Goal: Check status: Check status

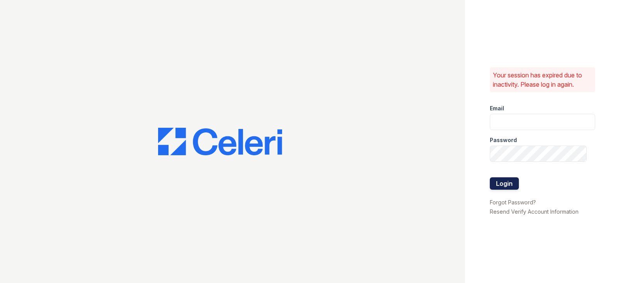
type input "regalia.lm@cafmanagement.com"
click at [509, 183] on button "Login" at bounding box center [504, 184] width 29 height 12
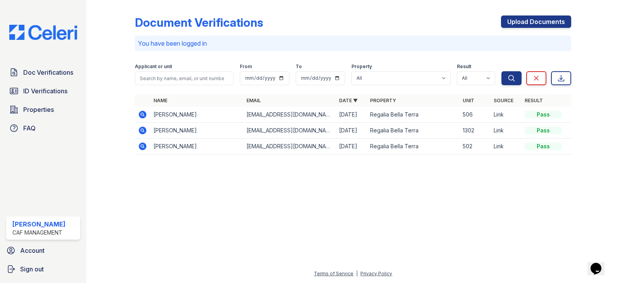
click at [140, 115] on icon at bounding box center [143, 115] width 8 height 8
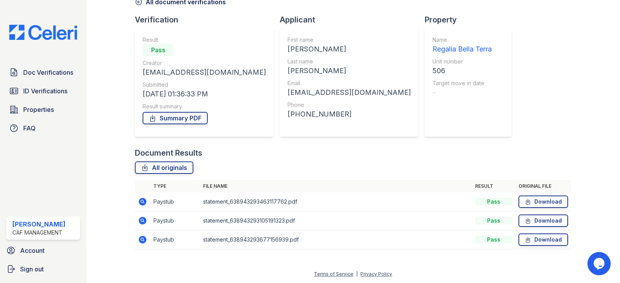
scroll to position [43, 0]
click at [143, 203] on icon at bounding box center [143, 202] width 8 height 8
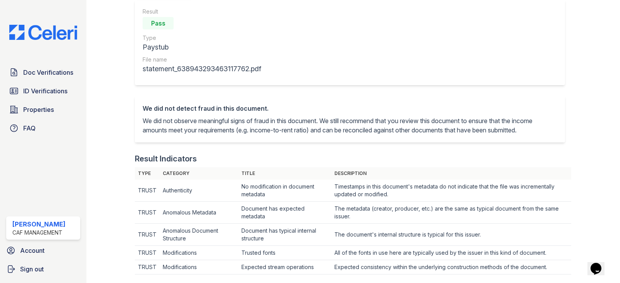
scroll to position [61, 0]
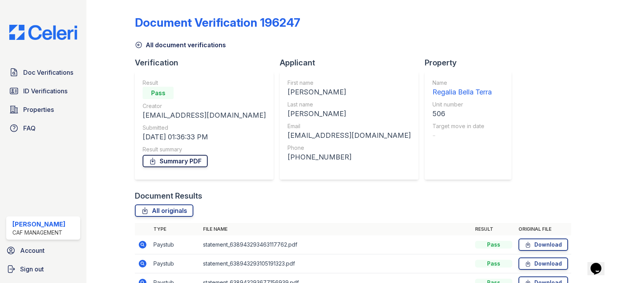
click at [187, 165] on link "Summary PDF" at bounding box center [175, 161] width 65 height 12
click at [48, 86] on link "ID Verifications" at bounding box center [43, 91] width 74 height 16
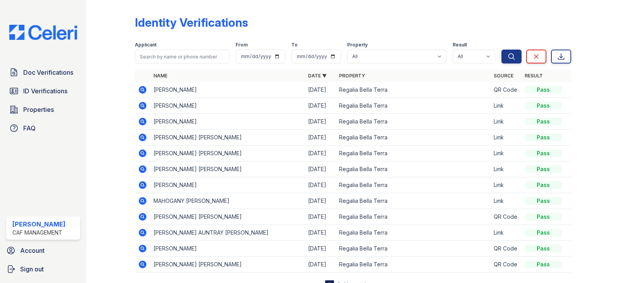
click at [143, 107] on icon at bounding box center [143, 106] width 8 height 8
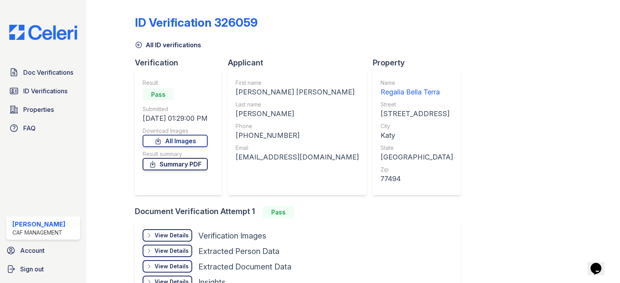
click at [176, 163] on link "Summary PDF" at bounding box center [175, 164] width 65 height 12
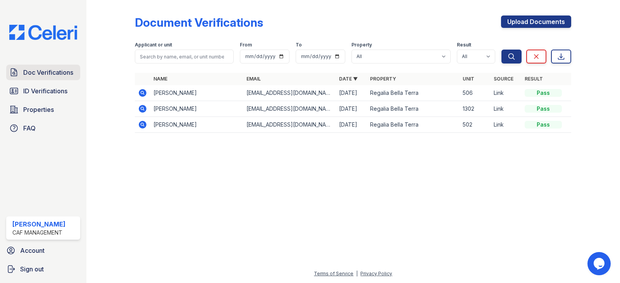
click at [27, 79] on link "Doc Verifications" at bounding box center [43, 73] width 74 height 16
click at [143, 94] on icon at bounding box center [143, 93] width 8 height 8
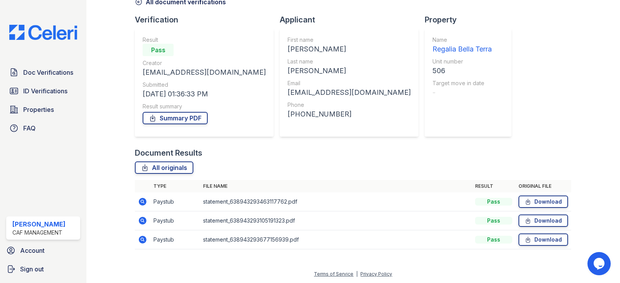
scroll to position [43, 0]
click at [249, 199] on td "statement_638943293463117762.pdf" at bounding box center [336, 201] width 272 height 19
click at [142, 201] on icon at bounding box center [143, 201] width 2 height 2
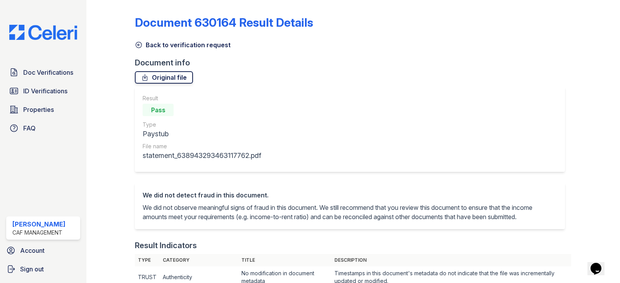
click at [169, 76] on link "Original file" at bounding box center [164, 77] width 58 height 12
